Goal: Find specific page/section: Find specific page/section

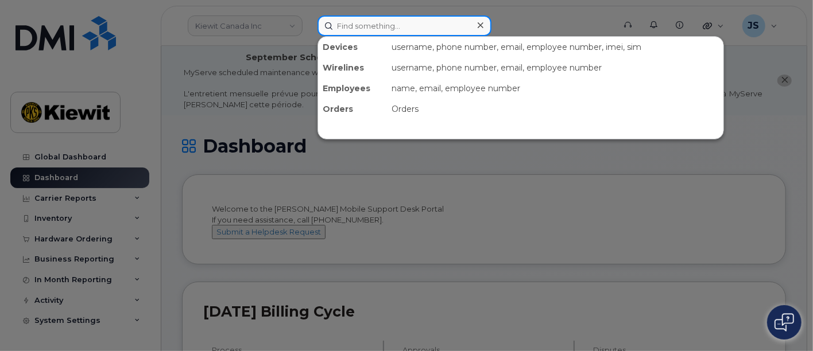
click at [389, 31] on input at bounding box center [405, 26] width 174 height 21
paste input "395647"
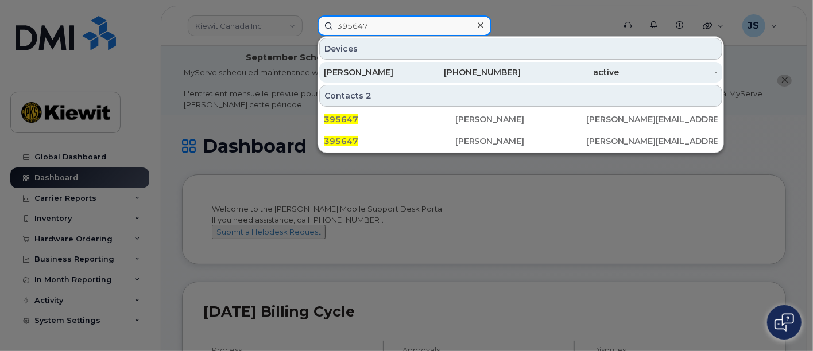
type input "395647"
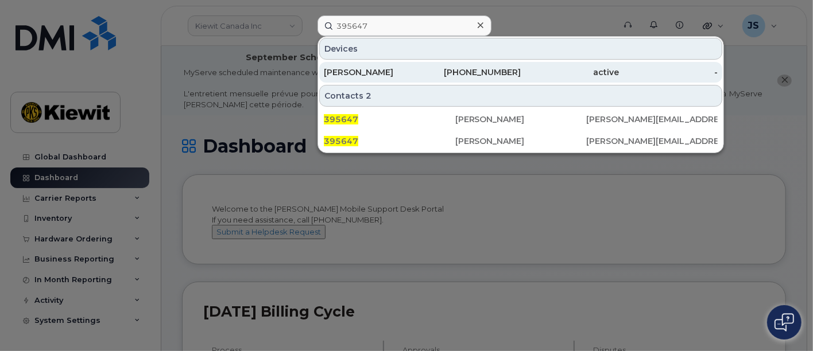
click at [413, 64] on div "[PERSON_NAME]" at bounding box center [373, 72] width 99 height 21
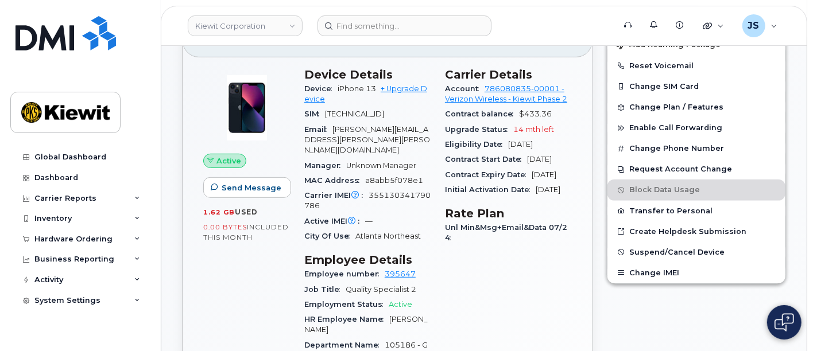
scroll to position [330, 0]
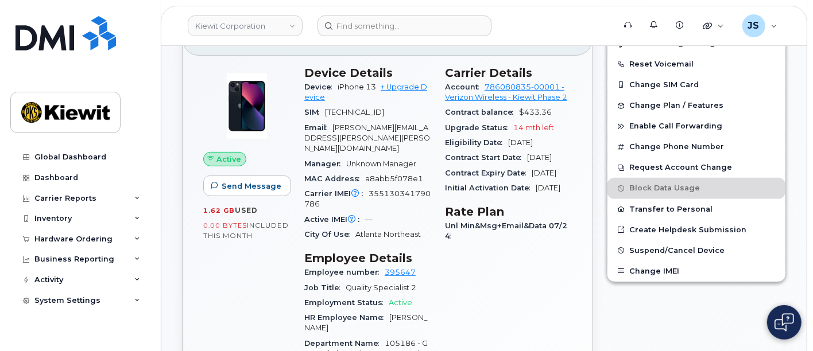
drag, startPoint x: 378, startPoint y: 84, endPoint x: 336, endPoint y: 84, distance: 42.5
click at [336, 84] on div "Device iPhone 13 + Upgrade Device" at bounding box center [367, 93] width 127 height 26
copy span "iPhone 13"
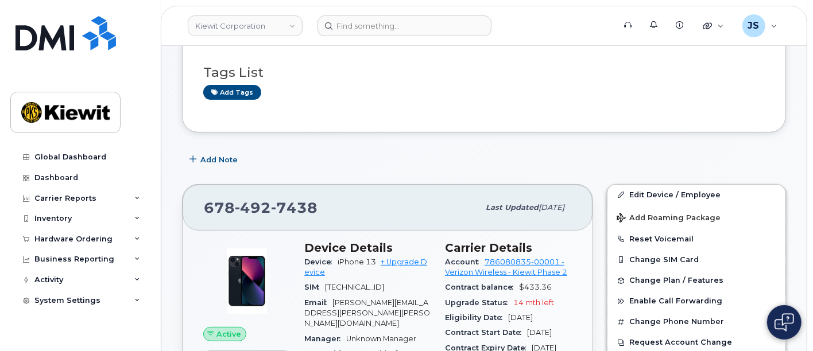
scroll to position [157, 0]
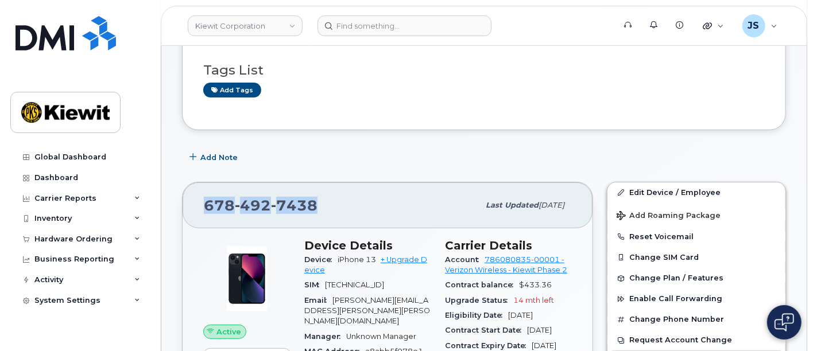
drag, startPoint x: 326, startPoint y: 207, endPoint x: 207, endPoint y: 207, distance: 119.4
click at [207, 207] on div "678 492 7438" at bounding box center [341, 205] width 275 height 24
copy span "678 492 7438"
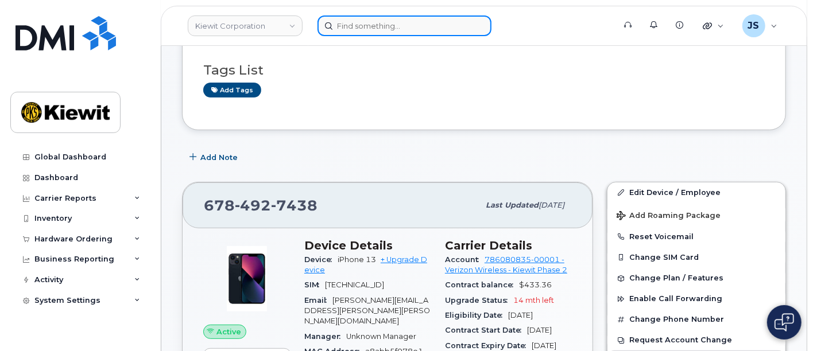
click at [378, 21] on input at bounding box center [405, 26] width 174 height 21
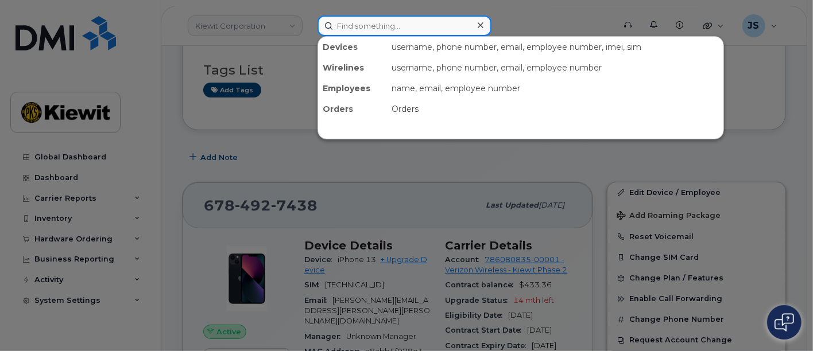
paste input "568049"
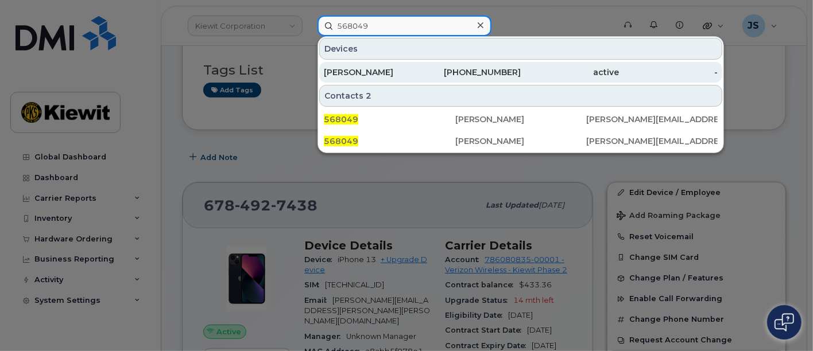
type input "568049"
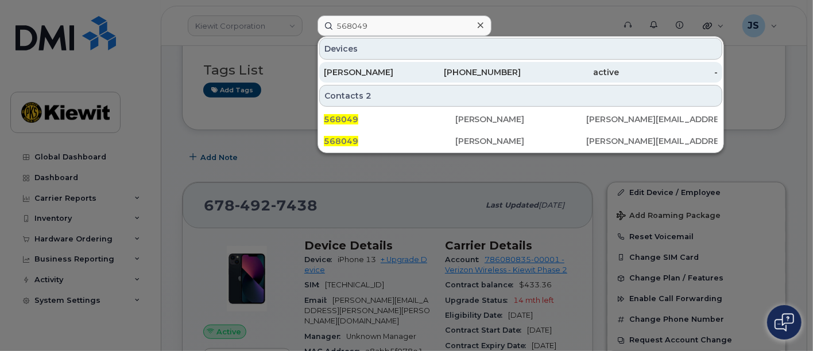
click at [403, 70] on div "ZACHARY TAYLOR" at bounding box center [373, 72] width 99 height 11
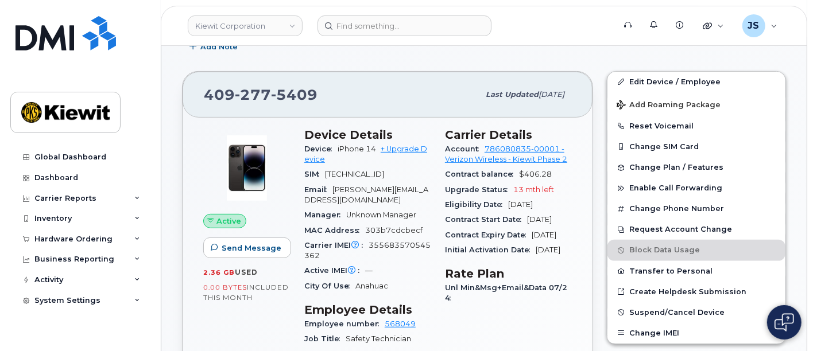
scroll to position [264, 0]
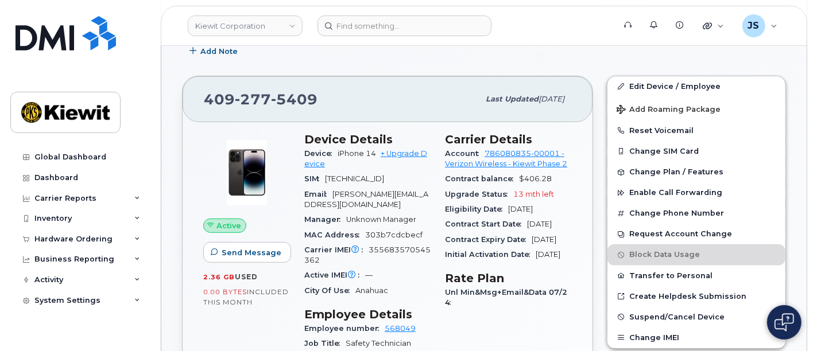
drag, startPoint x: 378, startPoint y: 153, endPoint x: 337, endPoint y: 148, distance: 41.1
click at [337, 148] on div "Device iPhone 14 + Upgrade Device" at bounding box center [367, 159] width 127 height 26
copy span "iPhone 14"
drag, startPoint x: 326, startPoint y: 100, endPoint x: 183, endPoint y: 98, distance: 143.6
click at [183, 98] on div "409 277 5409 Last updated Jul 31, 2025" at bounding box center [388, 99] width 410 height 46
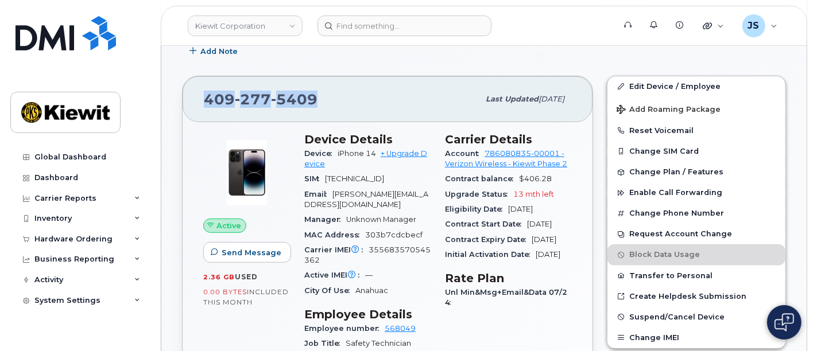
copy span "409 277 5409"
